Goal: Information Seeking & Learning: Learn about a topic

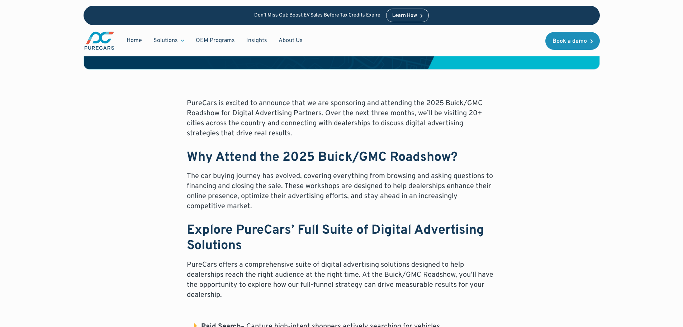
scroll to position [358, 0]
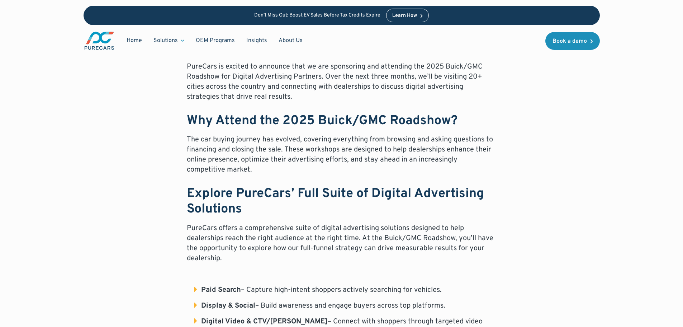
click at [297, 146] on p "The car buying journey has evolved, covering everything from browsing and askin…" at bounding box center [342, 154] width 310 height 40
click at [267, 142] on p "The car buying journey has evolved, covering everything from browsing and askin…" at bounding box center [342, 154] width 310 height 40
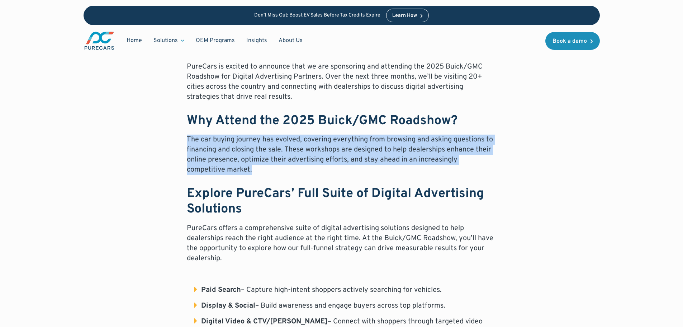
click at [267, 142] on p "The car buying journey has evolved, covering everything from browsing and askin…" at bounding box center [342, 154] width 310 height 40
click at [259, 148] on p "The car buying journey has evolved, covering everything from browsing and askin…" at bounding box center [342, 154] width 310 height 40
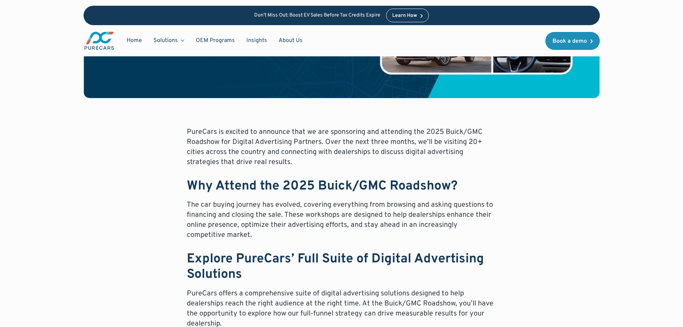
scroll to position [299, 0]
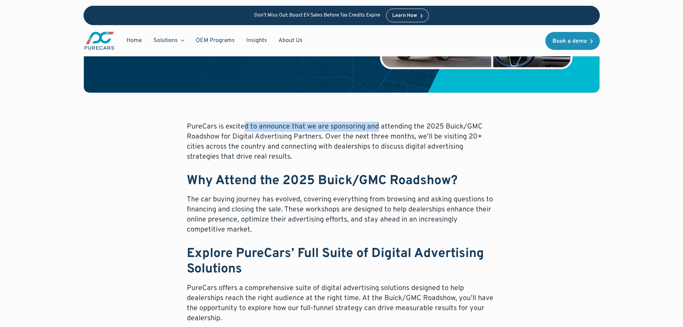
drag, startPoint x: 245, startPoint y: 122, endPoint x: 378, endPoint y: 123, distance: 133.0
click at [378, 123] on p "PureCars is excited to announce that we are sponsoring and attending the 2025 B…" at bounding box center [342, 142] width 310 height 40
drag, startPoint x: 340, startPoint y: 124, endPoint x: 394, endPoint y: 130, distance: 53.8
click at [394, 130] on p "PureCars is excited to announce that we are sponsoring and attending the 2025 B…" at bounding box center [342, 142] width 310 height 40
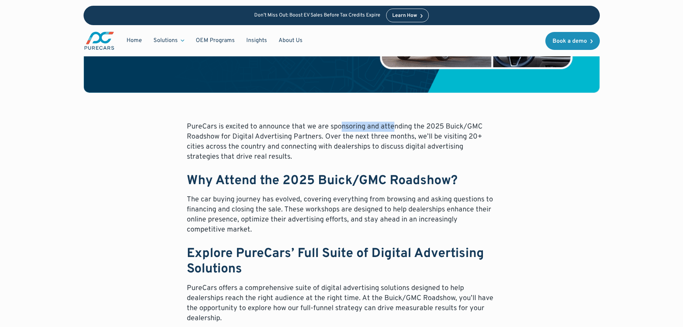
click at [394, 130] on p "PureCars is excited to announce that we are sponsoring and attending the 2025 B…" at bounding box center [342, 142] width 310 height 40
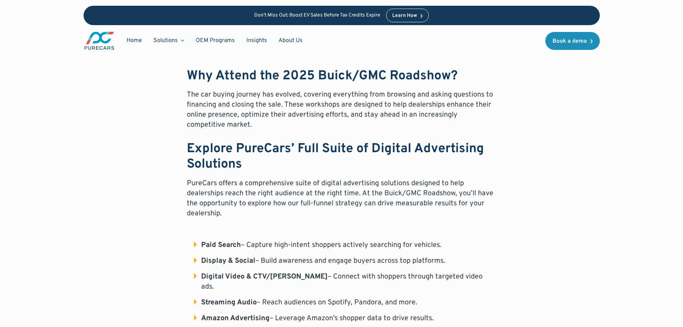
scroll to position [597, 0]
